Goal: Task Accomplishment & Management: Manage account settings

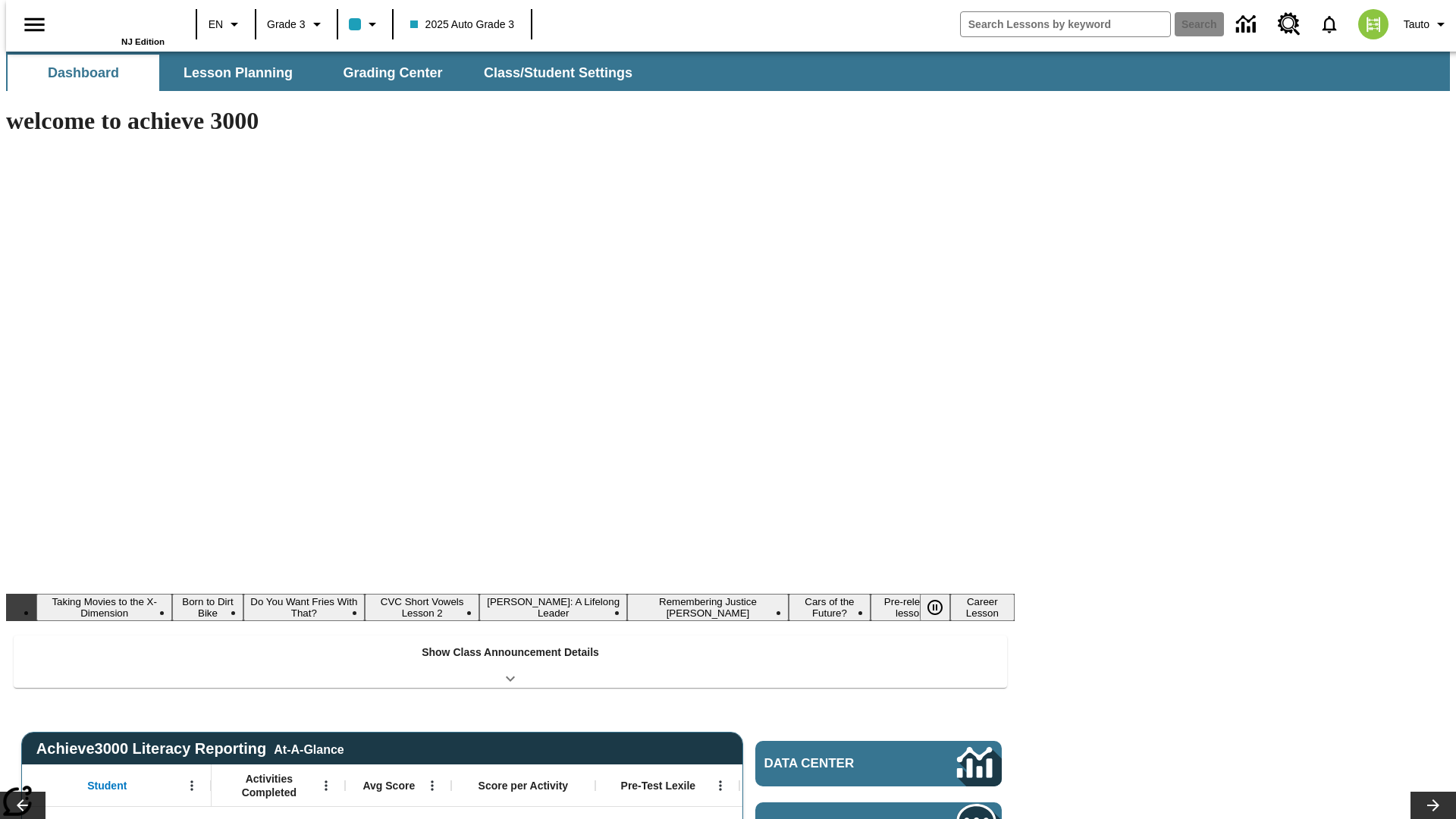
type input "-1"
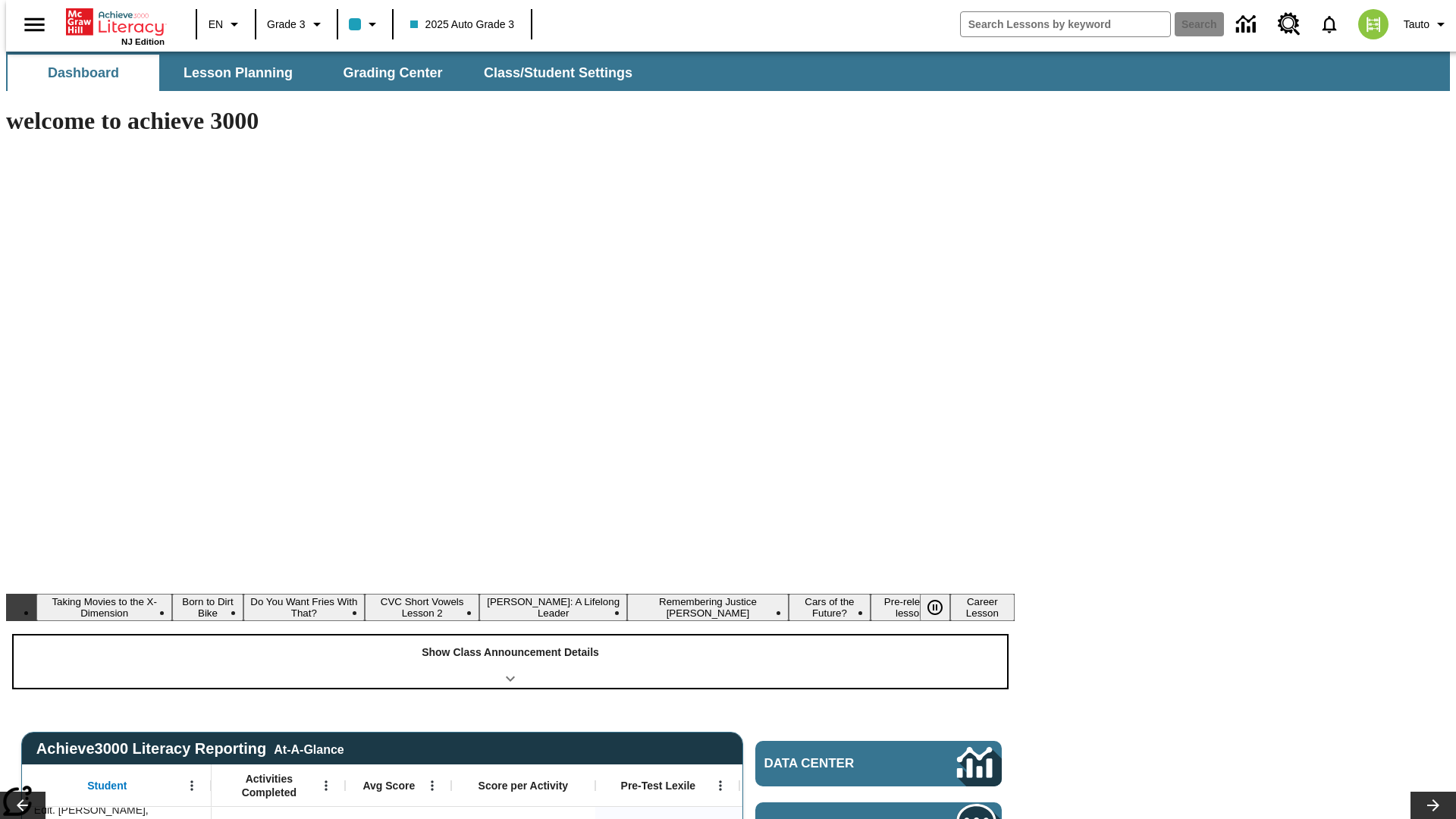
click at [510, 636] on div "Show Class Announcement Details" at bounding box center [510, 661] width 993 height 52
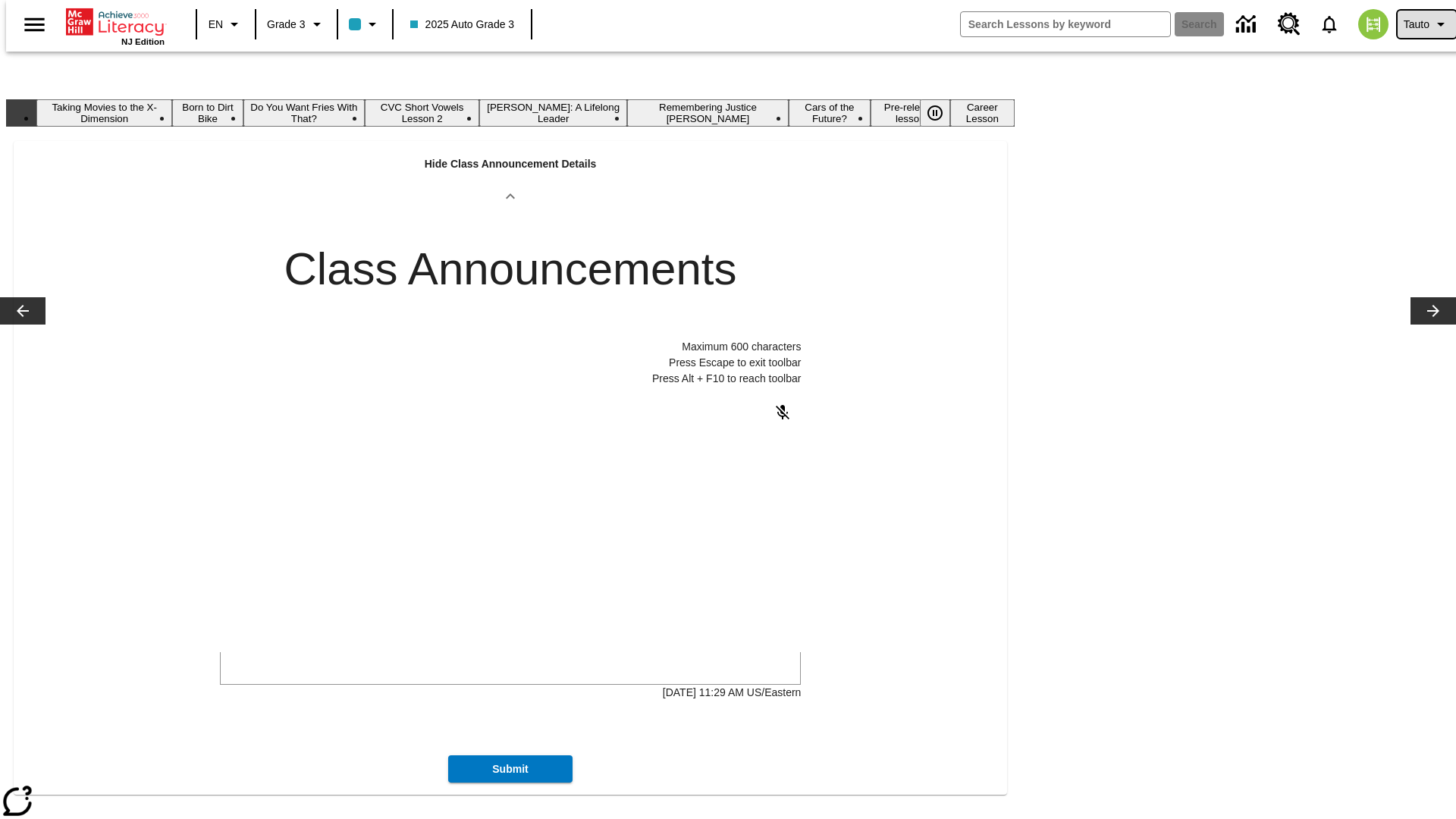
click at [1419, 24] on span "Tauto" at bounding box center [1417, 25] width 26 height 16
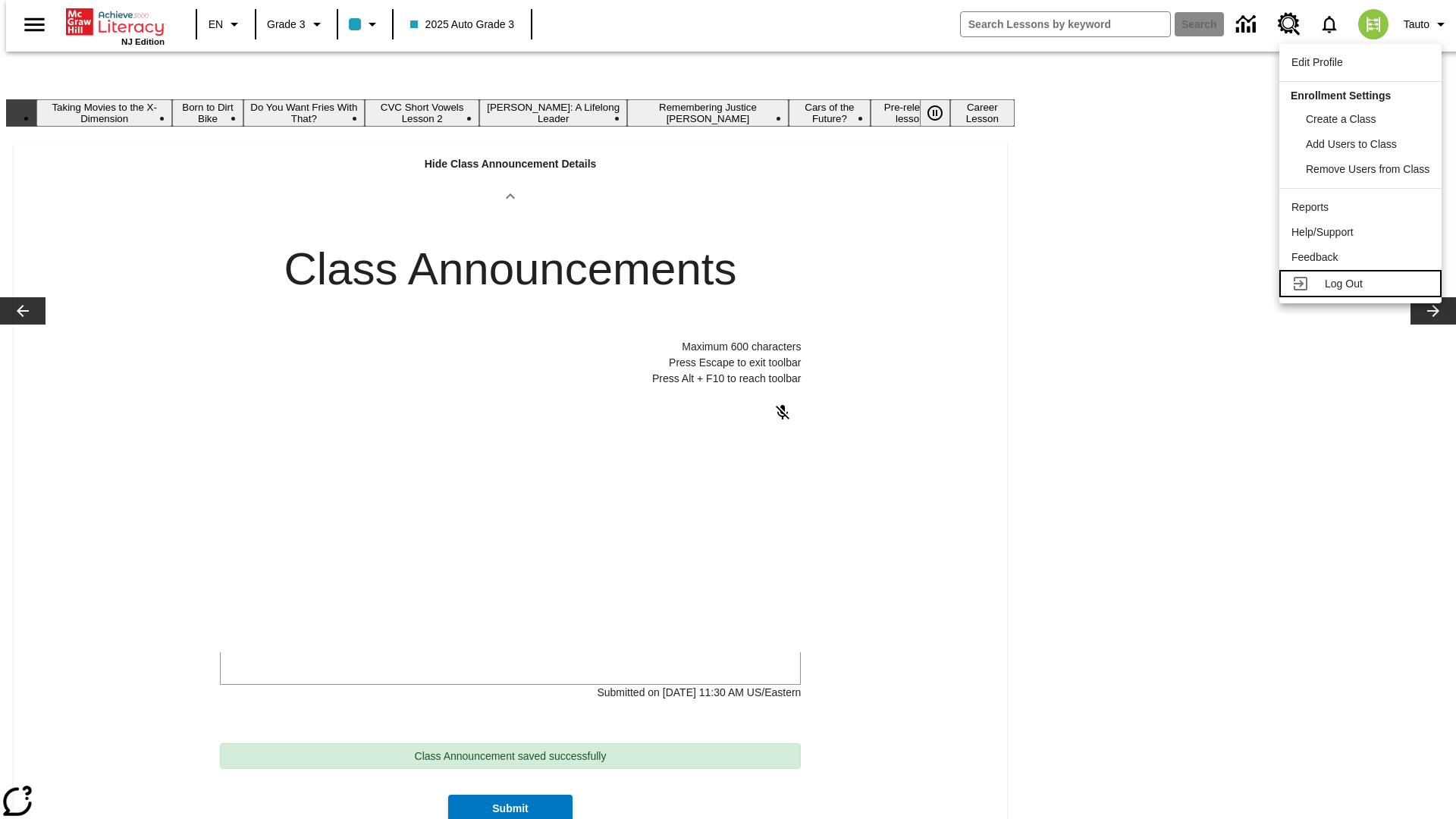
click at [1361, 283] on span "Log Out" at bounding box center [1344, 283] width 38 height 12
